Goal: Task Accomplishment & Management: Use online tool/utility

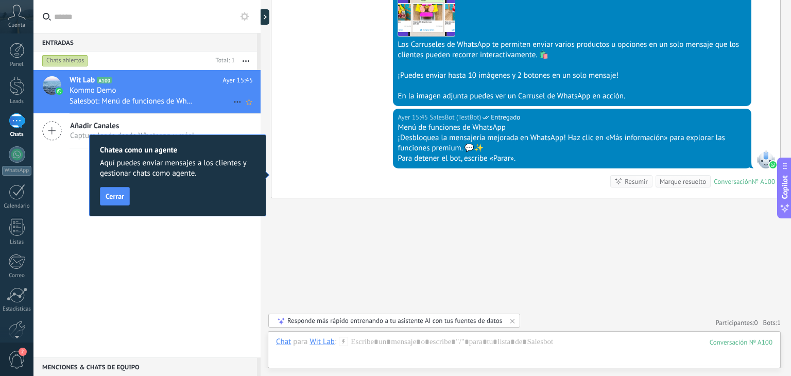
click at [114, 107] on h3 "Salesbot: Menú de funciones de WhatsApp ¡Desbloquea la mensajería mejorada en W…" at bounding box center [136, 101] width 132 height 10
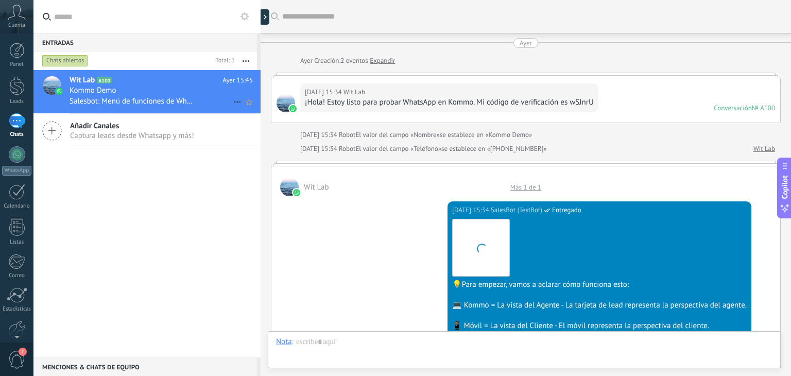
scroll to position [1013, 0]
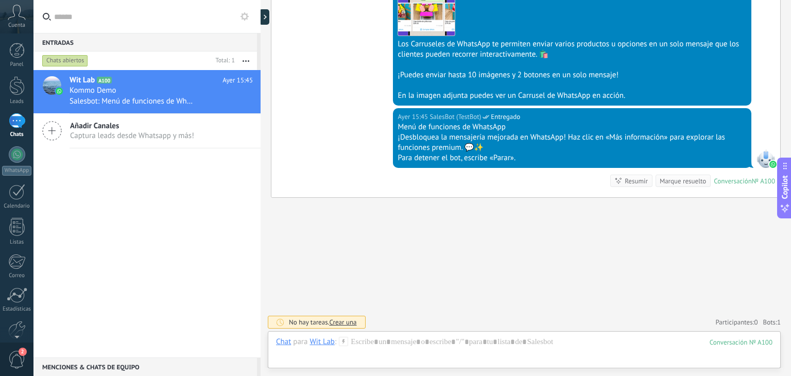
click at [12, 126] on div "1" at bounding box center [17, 120] width 16 height 15
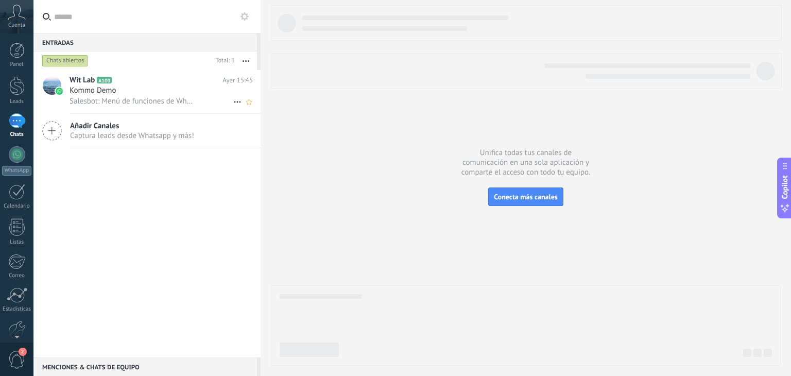
click at [151, 92] on div "Kommo Demo" at bounding box center [161, 90] width 183 height 10
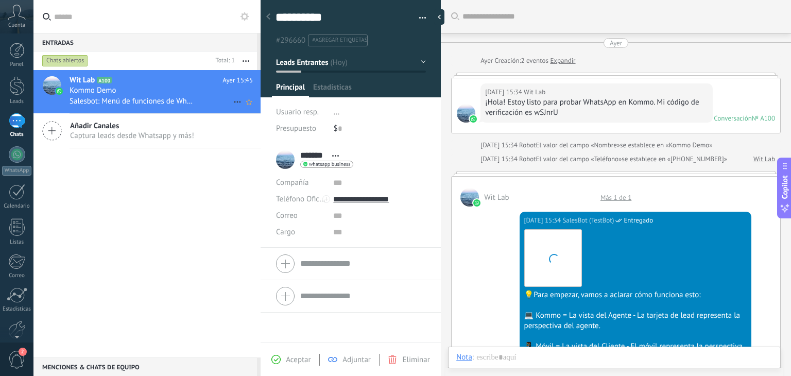
type textarea "**********"
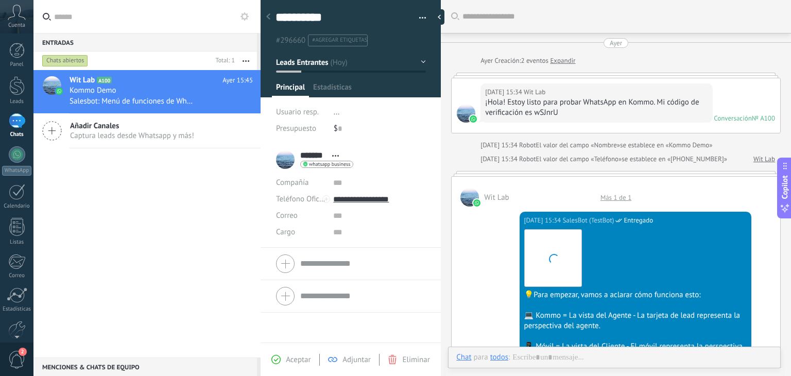
scroll to position [1077, 0]
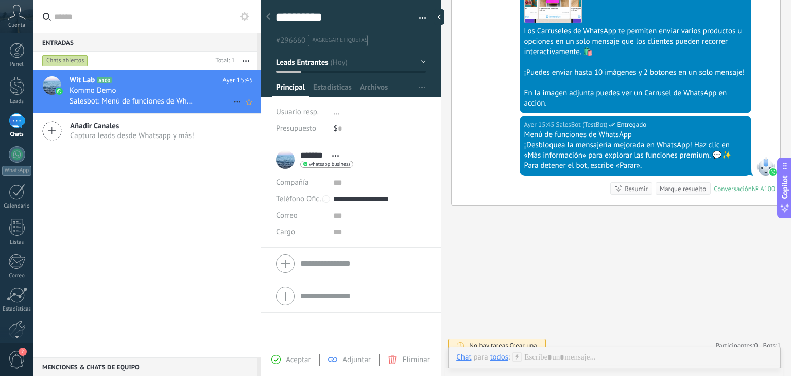
click at [175, 110] on div "Wit Lab A100 [DATE] 15:45 Kommo Demo Salesbot: Menú de funciones de WhatsApp ¡D…" at bounding box center [165, 91] width 191 height 43
click at [10, 11] on icon at bounding box center [17, 12] width 18 height 15
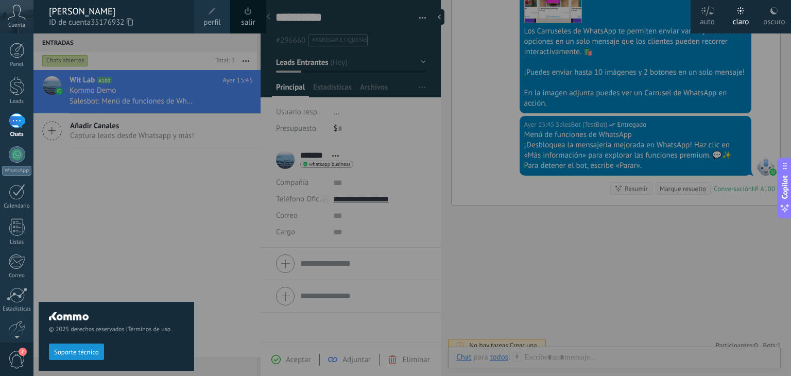
click at [10, 11] on icon at bounding box center [17, 12] width 18 height 15
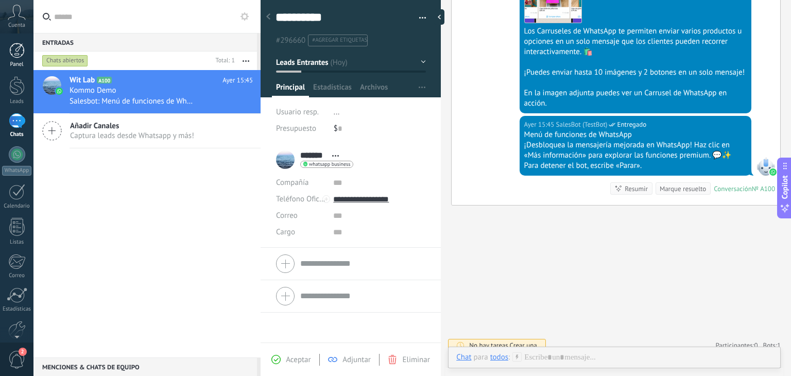
click at [9, 50] on div at bounding box center [16, 50] width 15 height 15
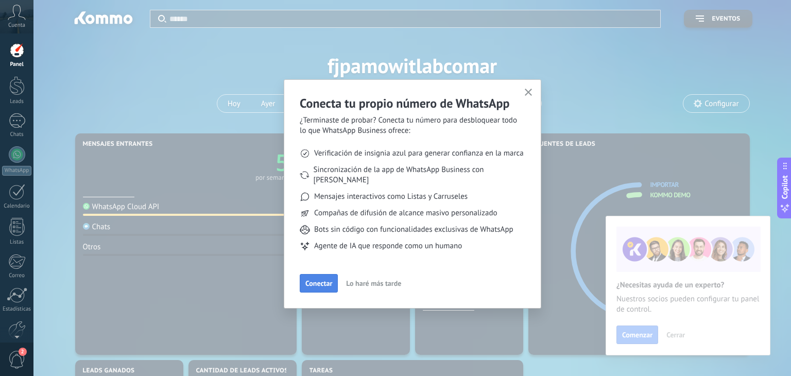
click at [323, 280] on span "Conectar" at bounding box center [318, 283] width 27 height 7
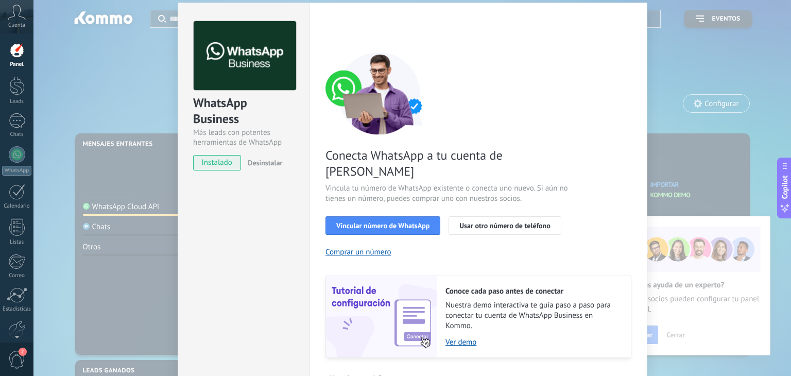
scroll to position [44, 0]
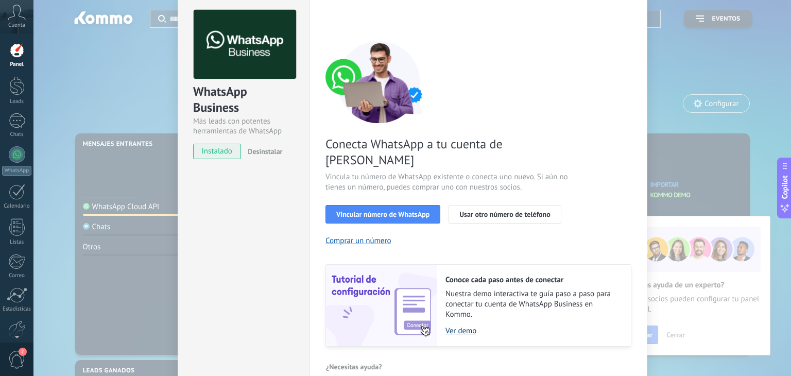
click at [457, 326] on link "Ver demo" at bounding box center [533, 331] width 175 height 10
click at [365, 211] on span "Vincular número de WhatsApp" at bounding box center [382, 214] width 93 height 7
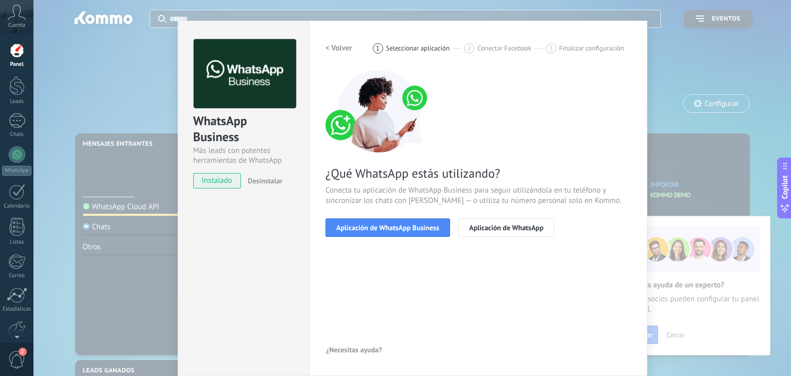
scroll to position [14, 0]
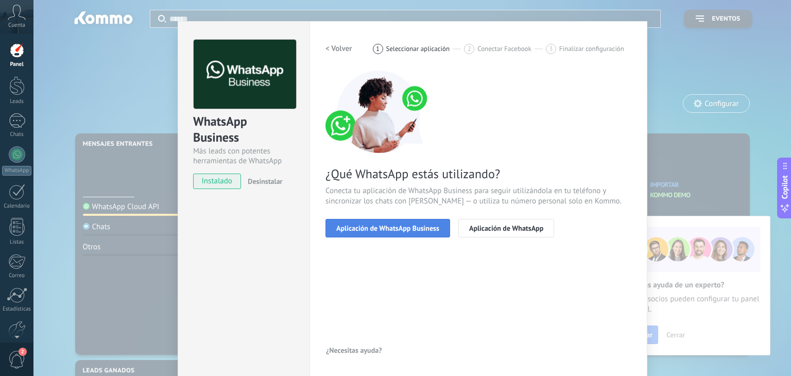
click at [400, 231] on span "Aplicación de WhatsApp Business" at bounding box center [387, 228] width 103 height 7
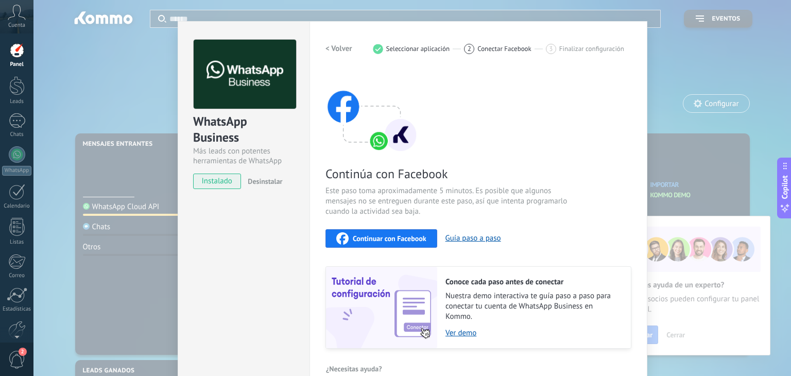
click at [373, 239] on span "Continuar con Facebook" at bounding box center [390, 238] width 74 height 7
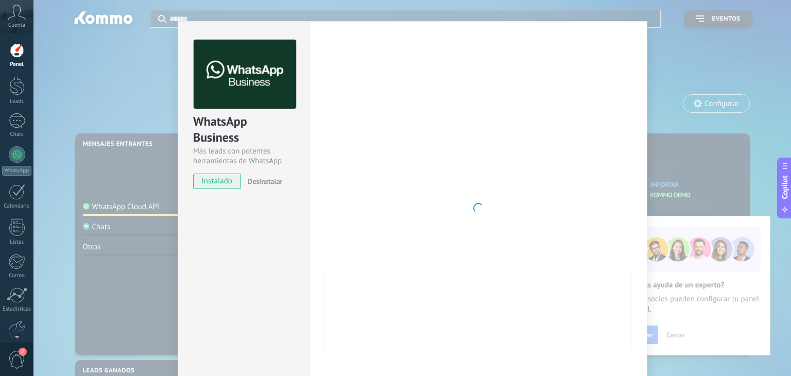
click at [405, 202] on div at bounding box center [479, 208] width 306 height 337
click at [540, 211] on div at bounding box center [479, 208] width 306 height 337
click at [678, 205] on div "WhatsApp Business Más leads con potentes herramientas de WhatsApp instalado Des…" at bounding box center [412, 188] width 758 height 376
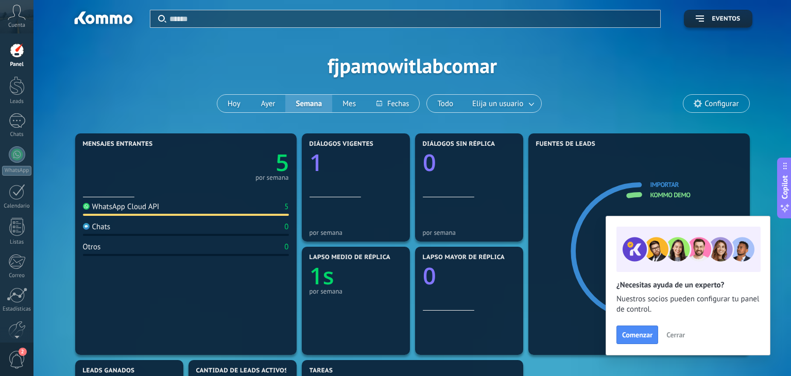
scroll to position [0, 0]
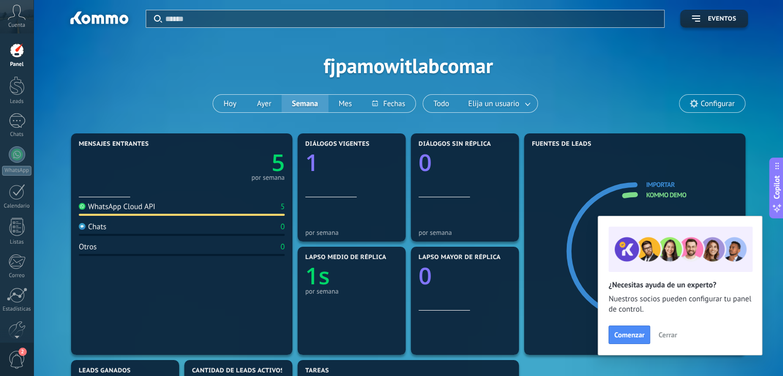
click at [10, 49] on div at bounding box center [16, 50] width 15 height 15
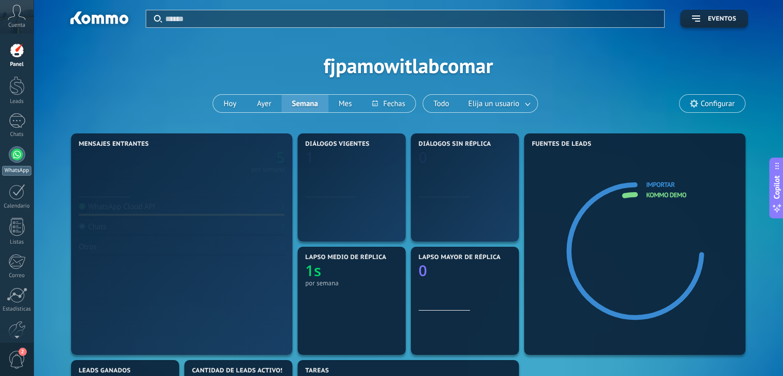
click at [14, 162] on div at bounding box center [17, 154] width 16 height 16
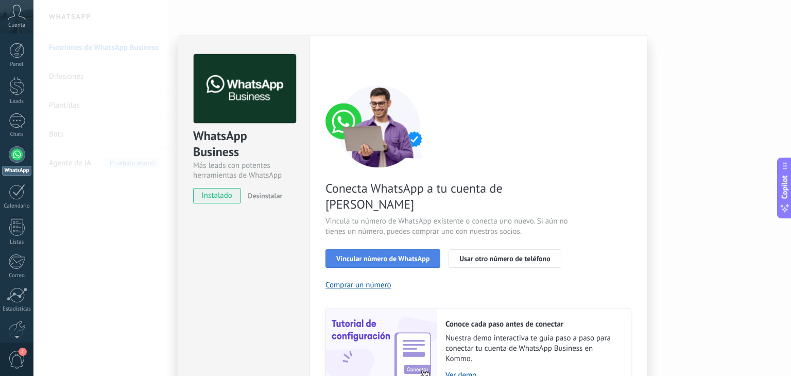
click at [400, 255] on span "Vincular número de WhatsApp" at bounding box center [382, 258] width 93 height 7
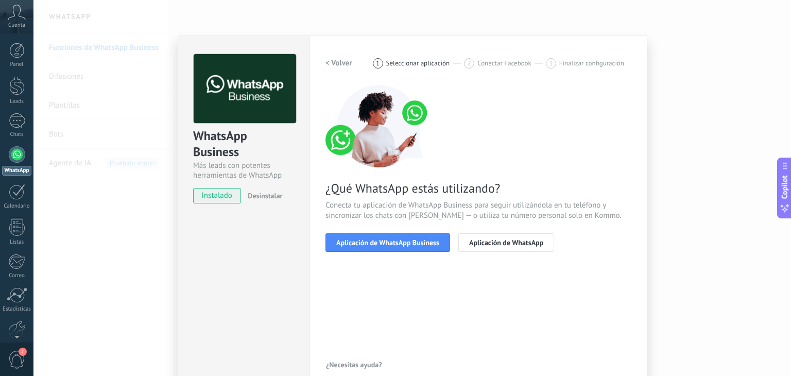
click at [400, 239] on span "Aplicación de WhatsApp Business" at bounding box center [387, 242] width 103 height 7
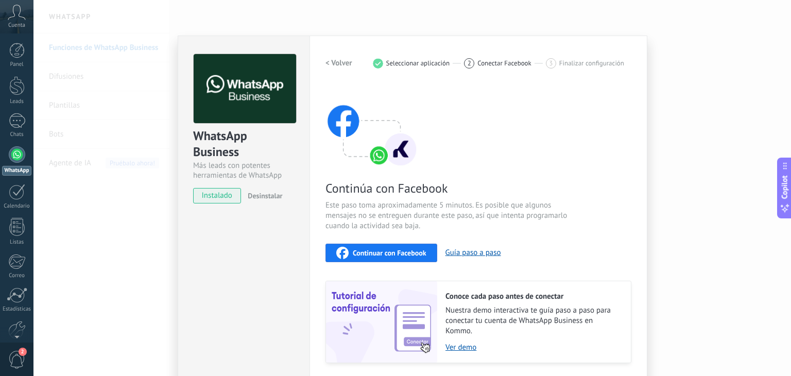
click at [381, 250] on span "Continuar con Facebook" at bounding box center [390, 252] width 74 height 7
